Goal: Task Accomplishment & Management: Manage account settings

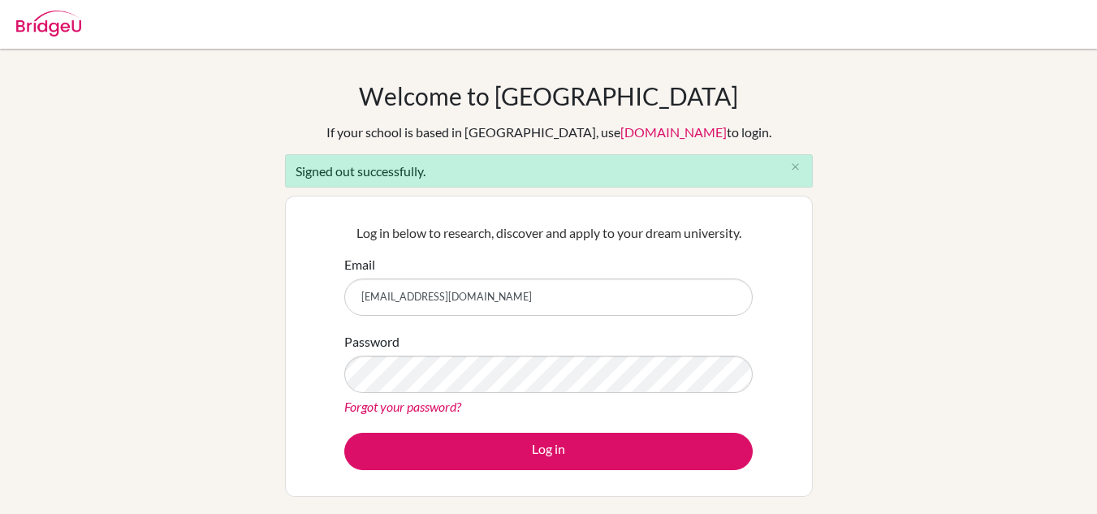
type input "sagarmijar465@gmail.com"
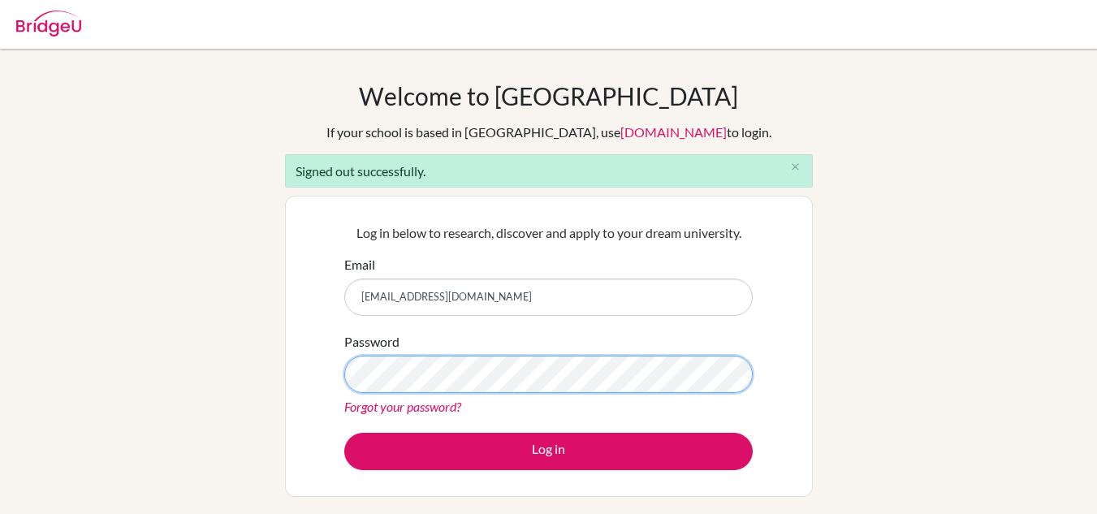
click at [344, 433] on button "Log in" at bounding box center [548, 451] width 408 height 37
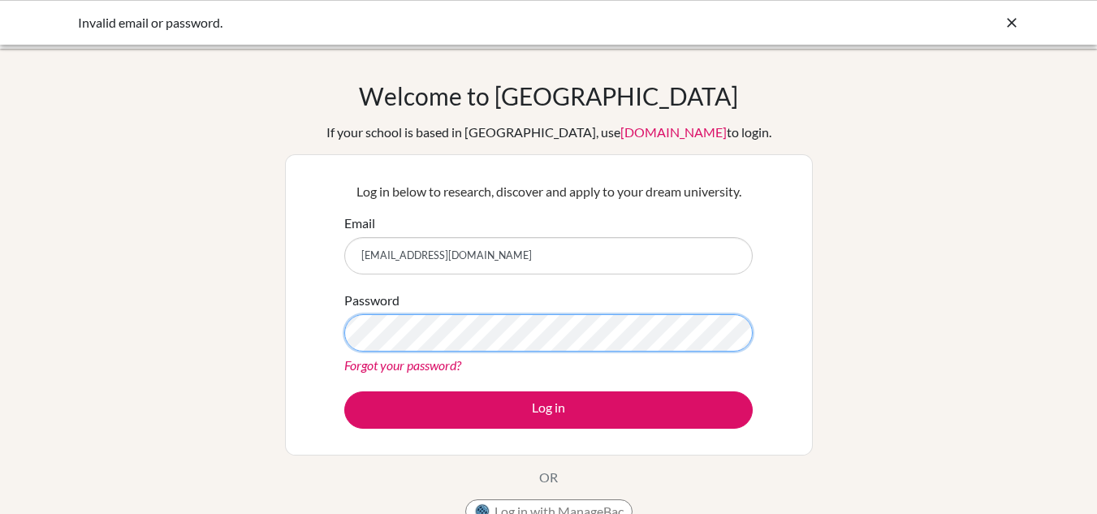
click at [344, 391] on button "Log in" at bounding box center [548, 409] width 408 height 37
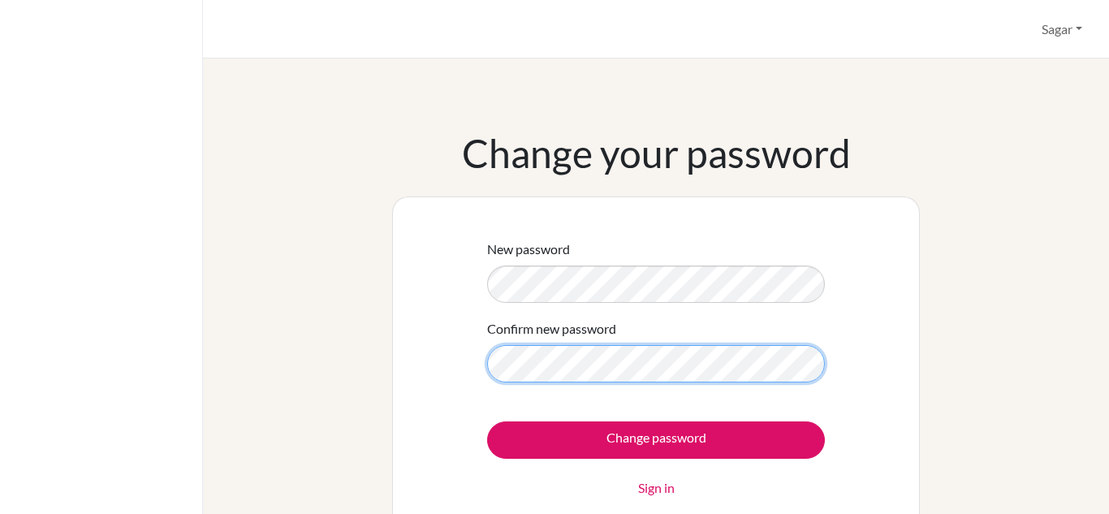
click at [487, 421] on input "Change password" at bounding box center [656, 439] width 338 height 37
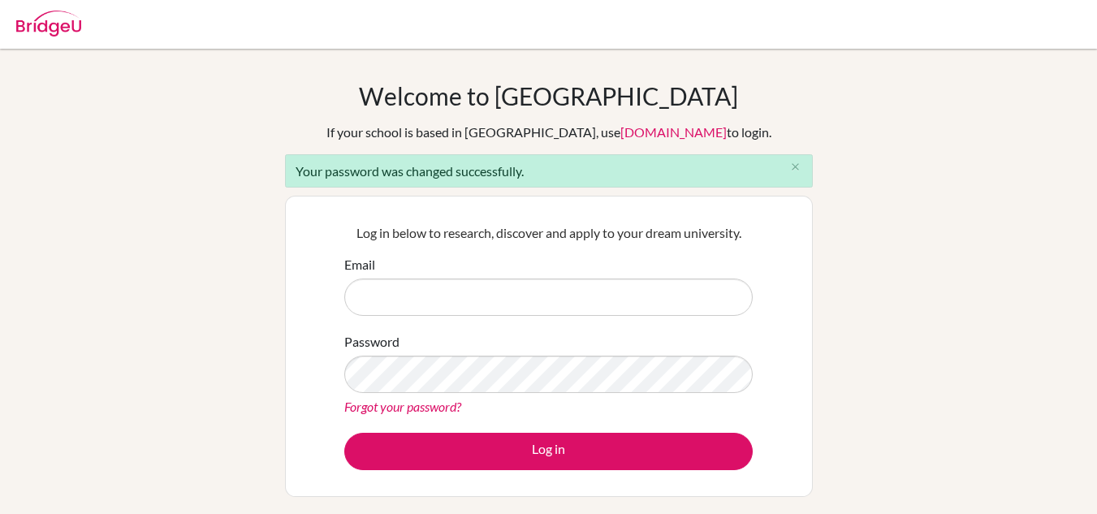
click at [555, 304] on input "Email" at bounding box center [548, 296] width 408 height 37
type input "[EMAIL_ADDRESS][DOMAIN_NAME]"
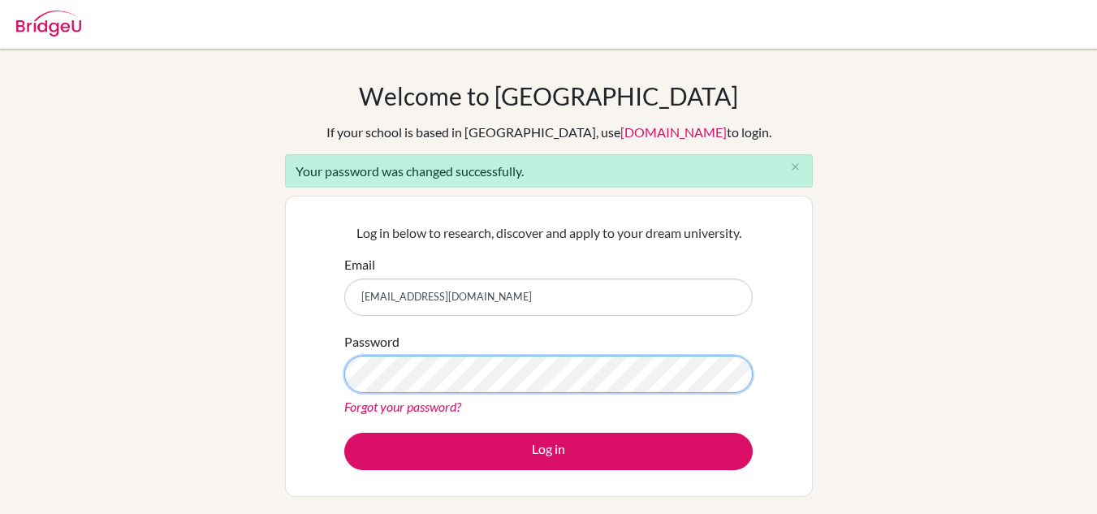
click at [344, 433] on button "Log in" at bounding box center [548, 451] width 408 height 37
